Goal: Information Seeking & Learning: Learn about a topic

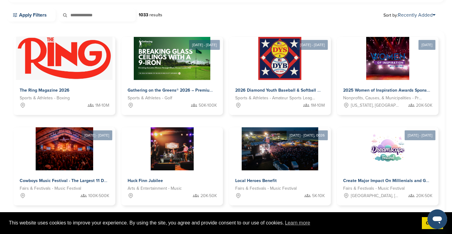
scroll to position [122, 0]
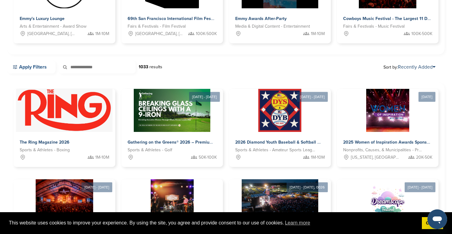
click at [39, 65] on link "Apply Filters" at bounding box center [31, 67] width 48 height 13
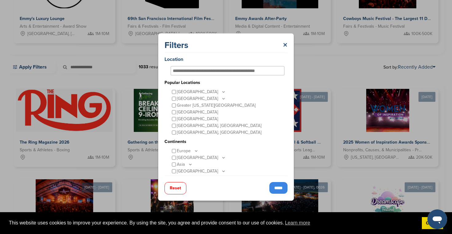
click at [211, 91] on div "United States" at bounding box center [228, 92] width 114 height 7
click at [221, 91] on icon at bounding box center [223, 91] width 5 height 5
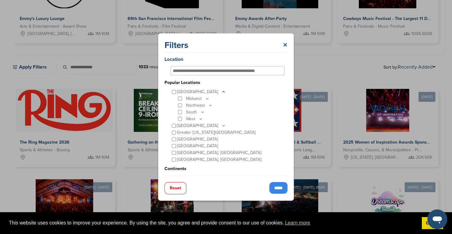
click at [221, 90] on icon at bounding box center [223, 91] width 5 height 5
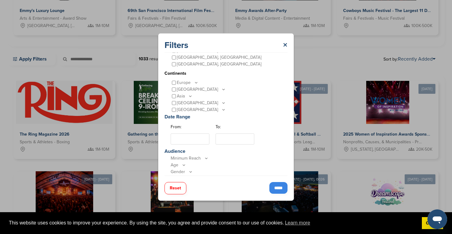
scroll to position [63, 0]
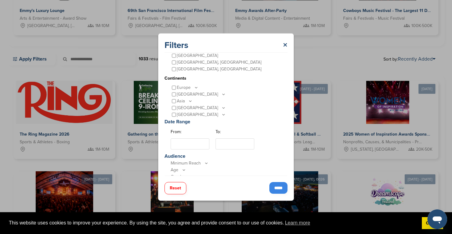
click at [278, 187] on input "*****" at bounding box center [278, 188] width 18 height 12
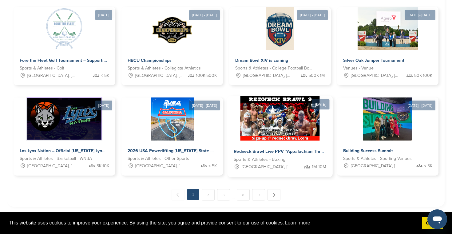
scroll to position [301, 0]
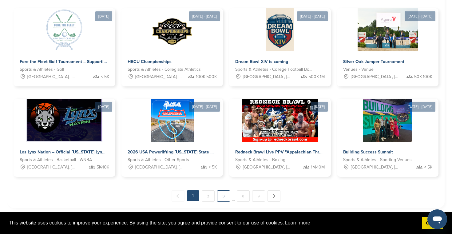
click at [224, 195] on link "3" at bounding box center [223, 195] width 13 height 11
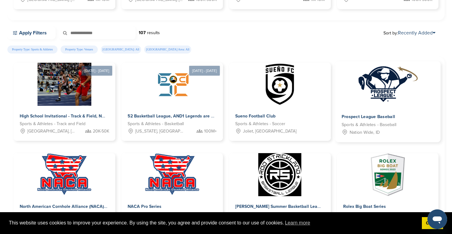
click at [377, 116] on span "Prospect League Baseball" at bounding box center [368, 117] width 54 height 6
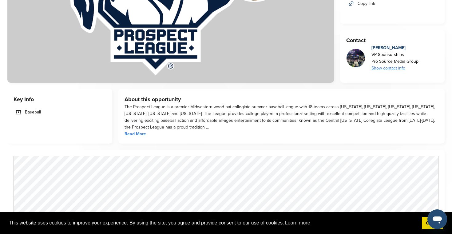
scroll to position [124, 0]
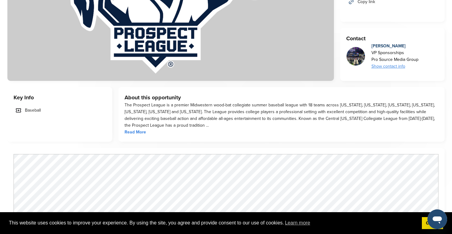
click at [140, 130] on span "Read More" at bounding box center [136, 132] width 22 height 5
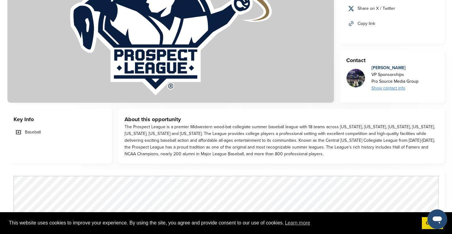
scroll to position [0, 0]
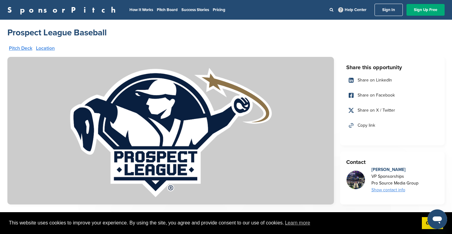
click at [17, 47] on link "Pitch Deck" at bounding box center [20, 48] width 23 height 5
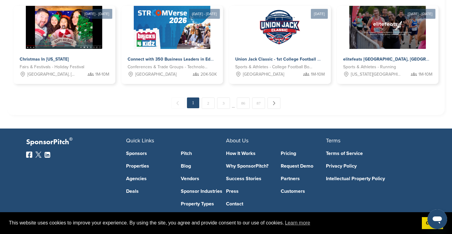
scroll to position [384, 0]
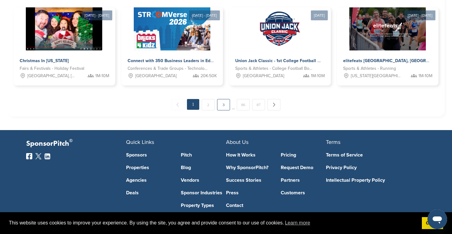
click at [225, 107] on link "3" at bounding box center [223, 104] width 13 height 11
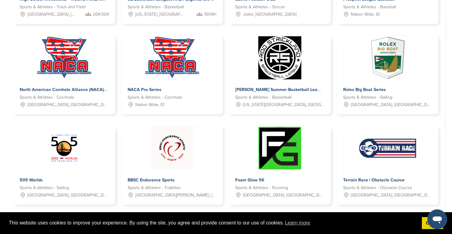
scroll to position [265, 0]
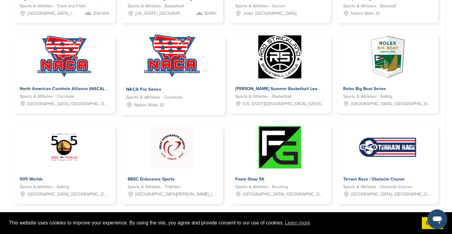
click at [147, 86] on div "NACA Pro Series" at bounding box center [148, 89] width 45 height 9
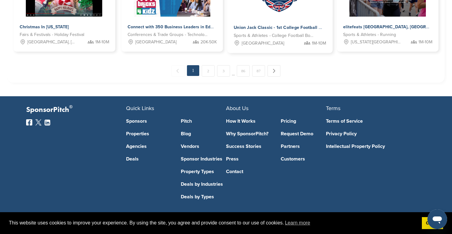
scroll to position [421, 0]
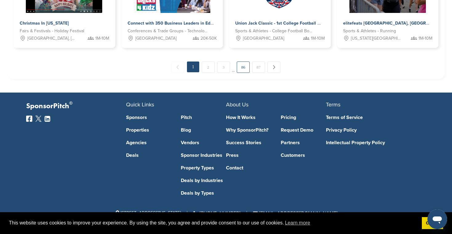
click at [245, 66] on link "86" at bounding box center [243, 67] width 13 height 11
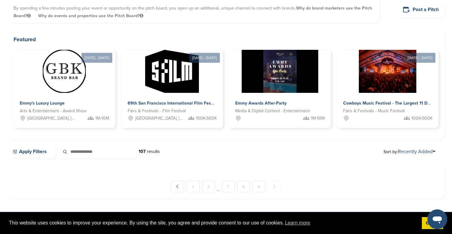
scroll to position [0, 0]
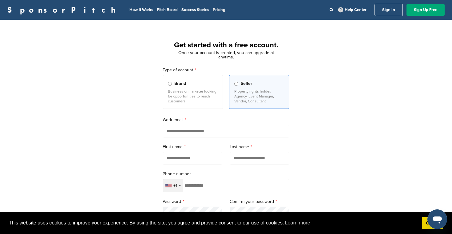
click at [213, 8] on link "Pricing" at bounding box center [219, 9] width 13 height 5
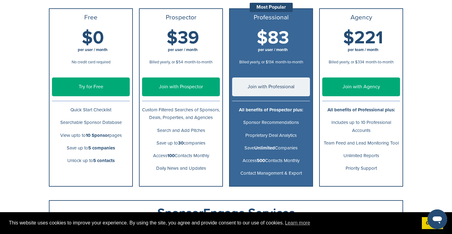
scroll to position [102, 0]
